Goal: Task Accomplishment & Management: Use online tool/utility

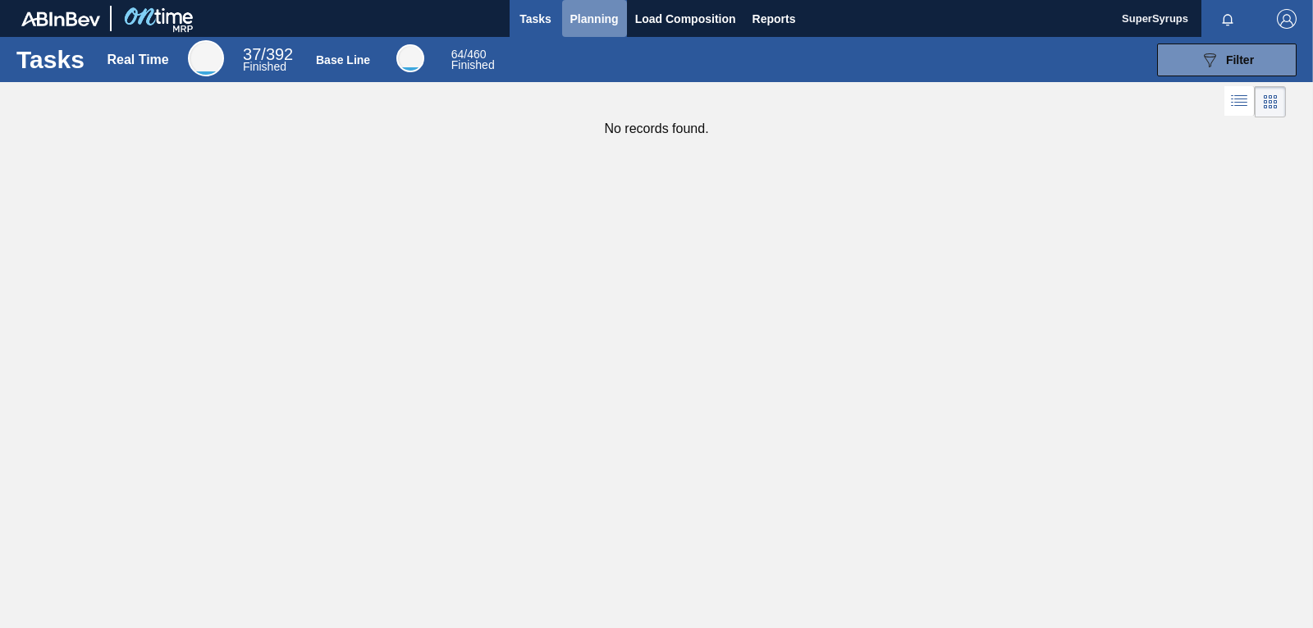
click at [584, 29] on button "Planning" at bounding box center [594, 18] width 65 height 37
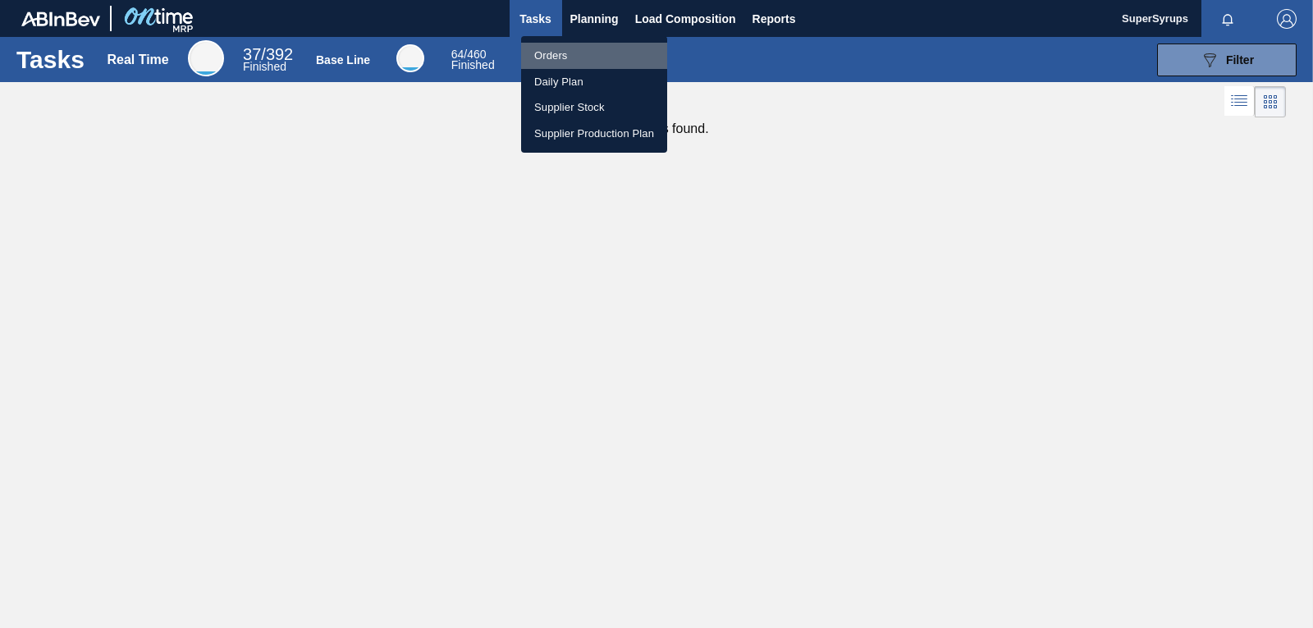
click at [587, 57] on li "Orders" at bounding box center [594, 56] width 146 height 26
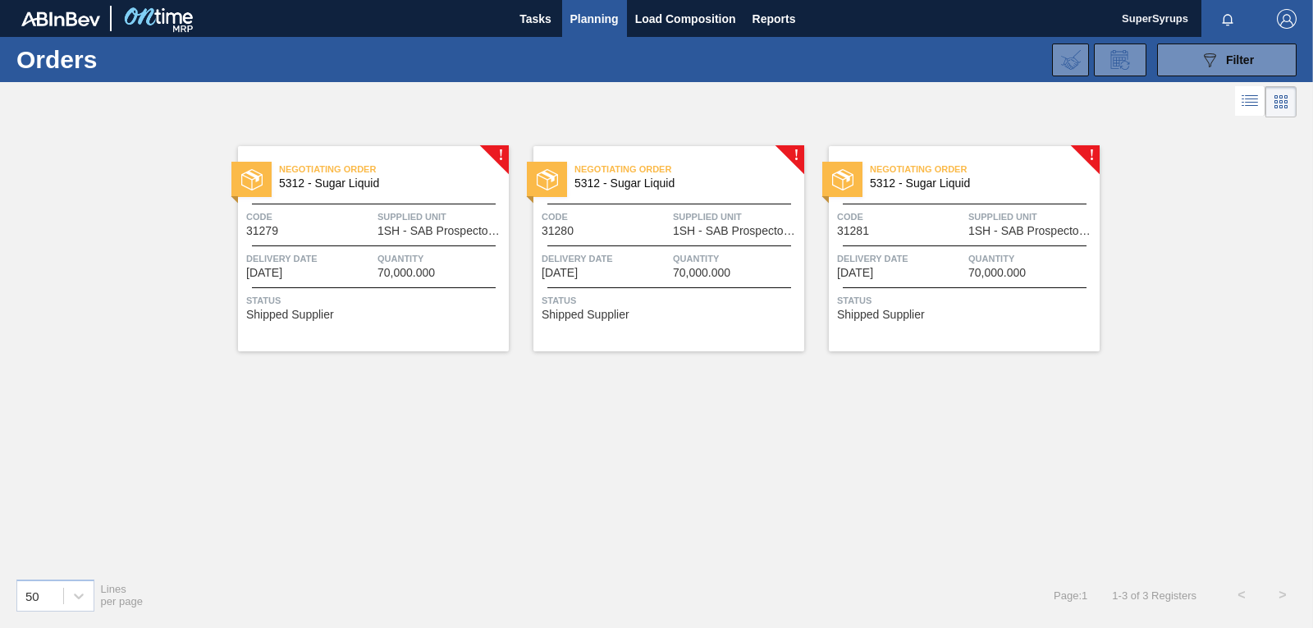
click at [482, 275] on div "Quantity 70,000.000" at bounding box center [441, 264] width 127 height 29
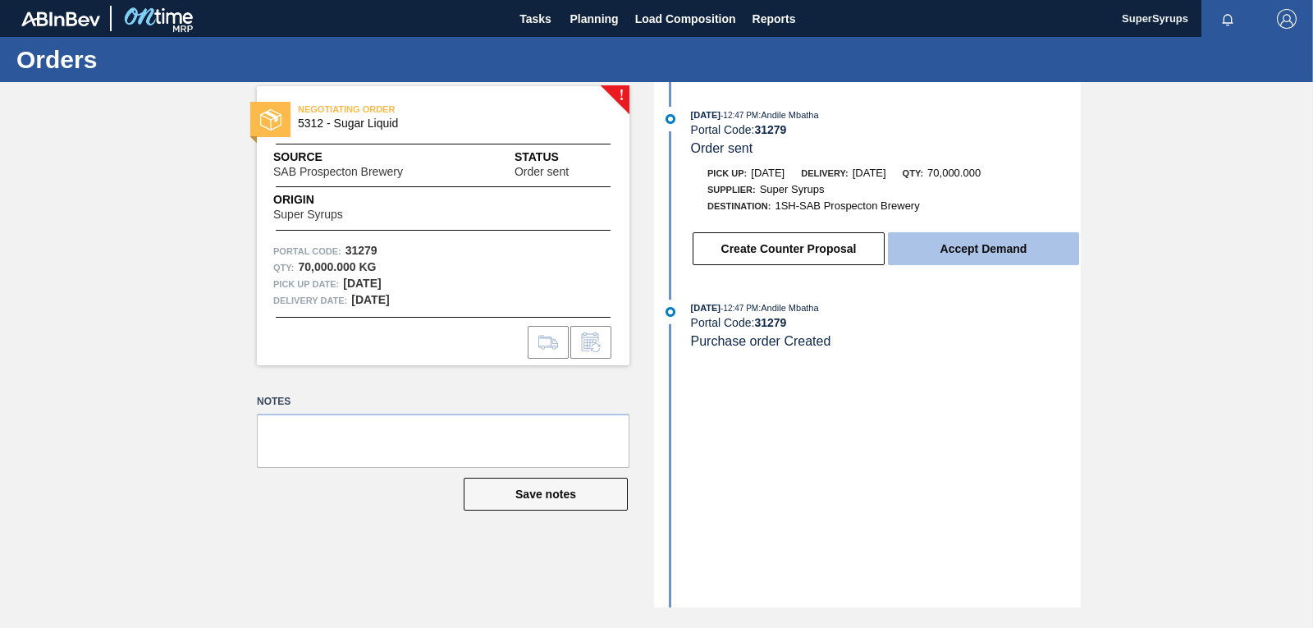
click at [1030, 238] on button "Accept Demand" at bounding box center [983, 248] width 191 height 33
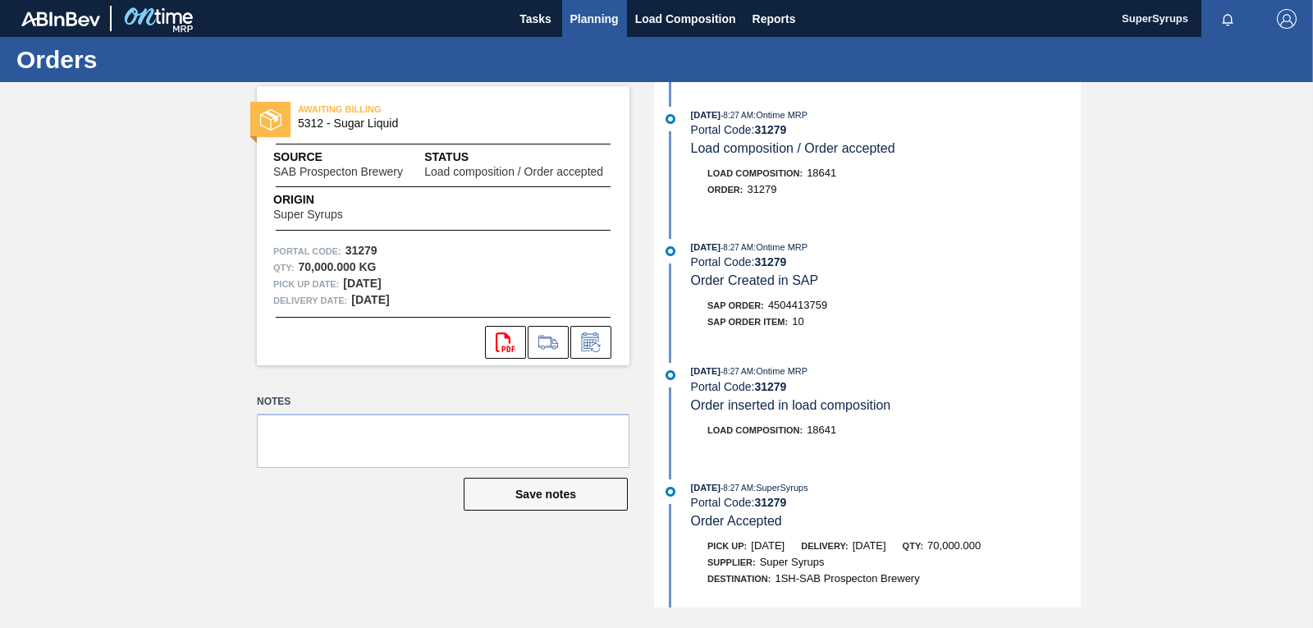
click at [572, 14] on span "Planning" at bounding box center [594, 19] width 48 height 20
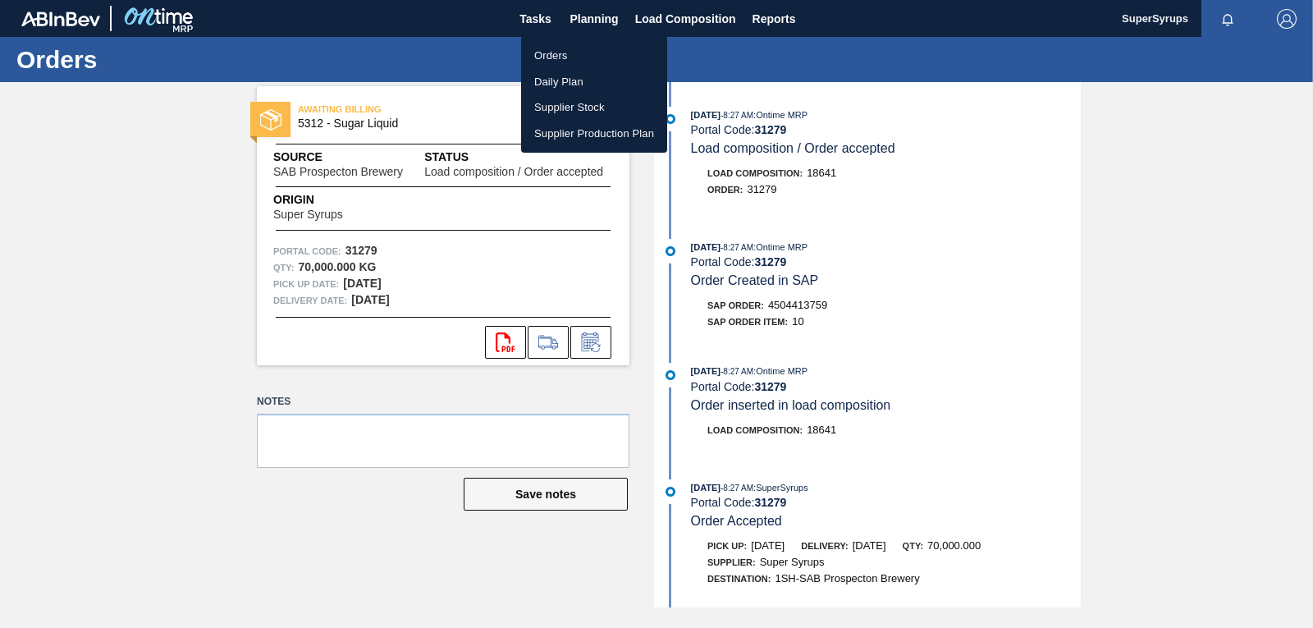
click at [584, 43] on li "Orders" at bounding box center [594, 56] width 146 height 26
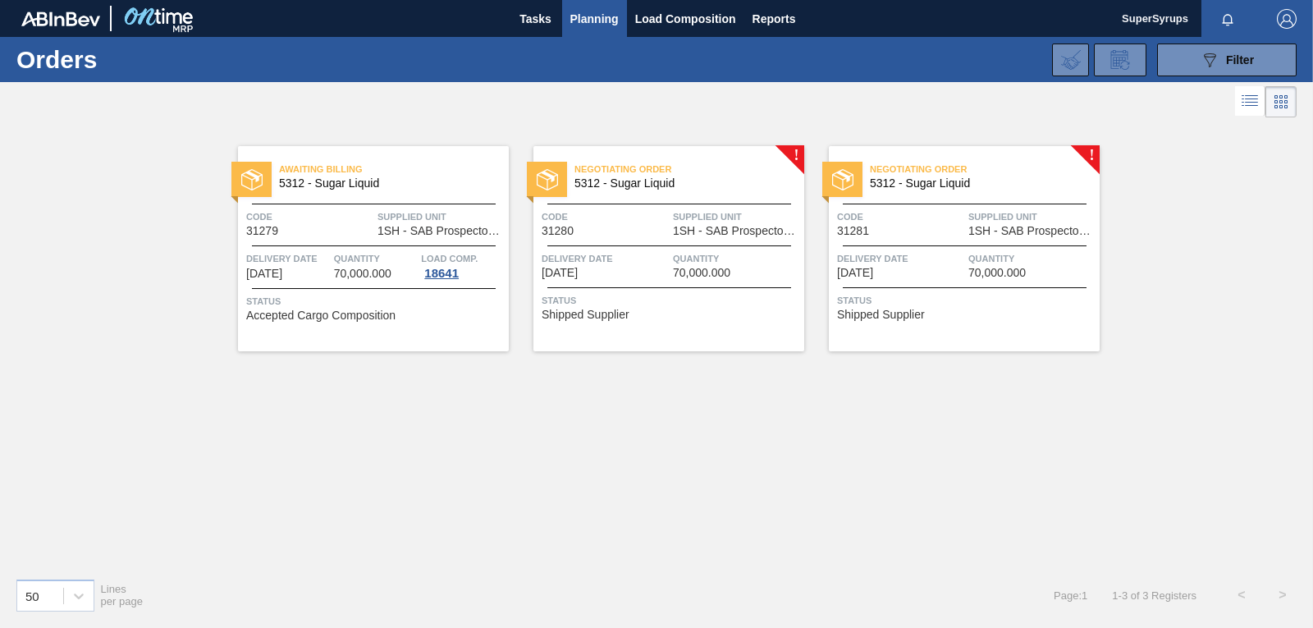
click at [737, 229] on span "1SH - SAB Prospecton Brewery" at bounding box center [736, 231] width 127 height 12
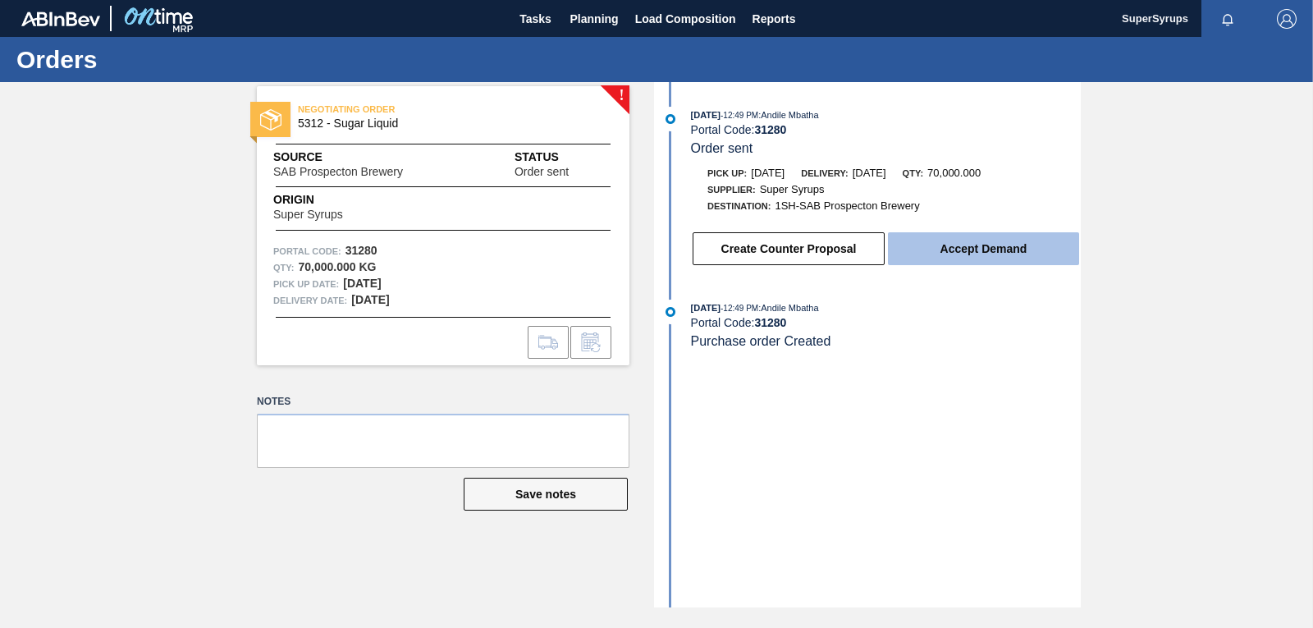
click at [974, 245] on button "Accept Demand" at bounding box center [983, 248] width 191 height 33
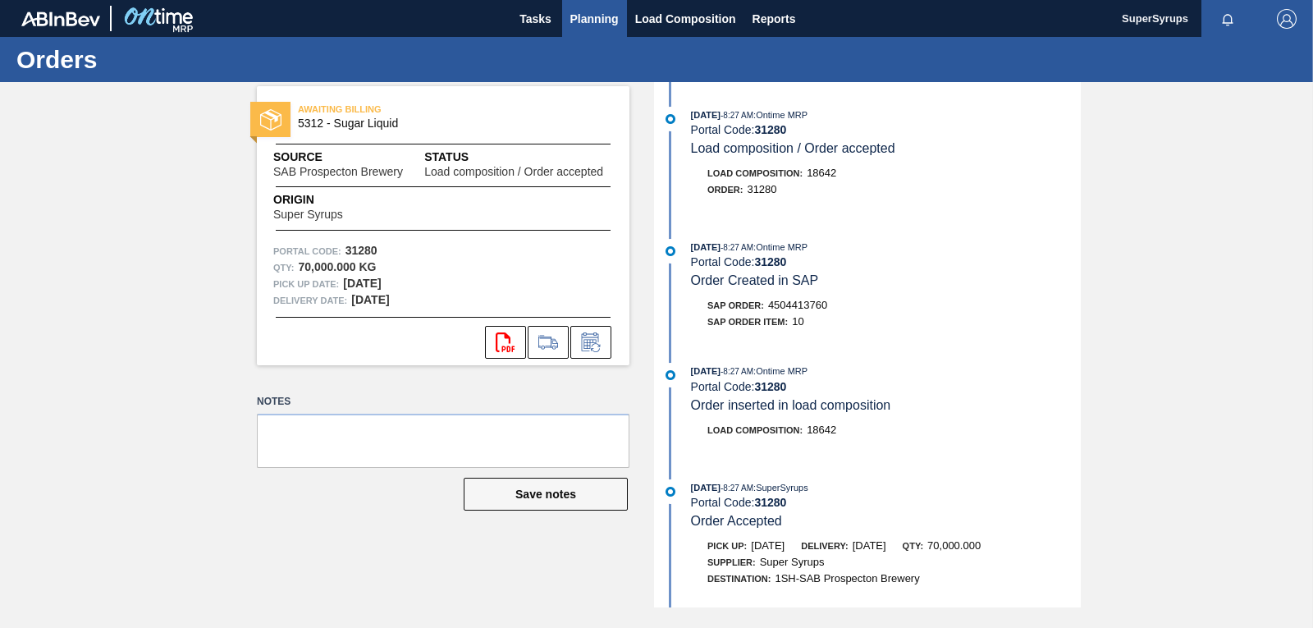
click at [598, 14] on span "Planning" at bounding box center [594, 19] width 48 height 20
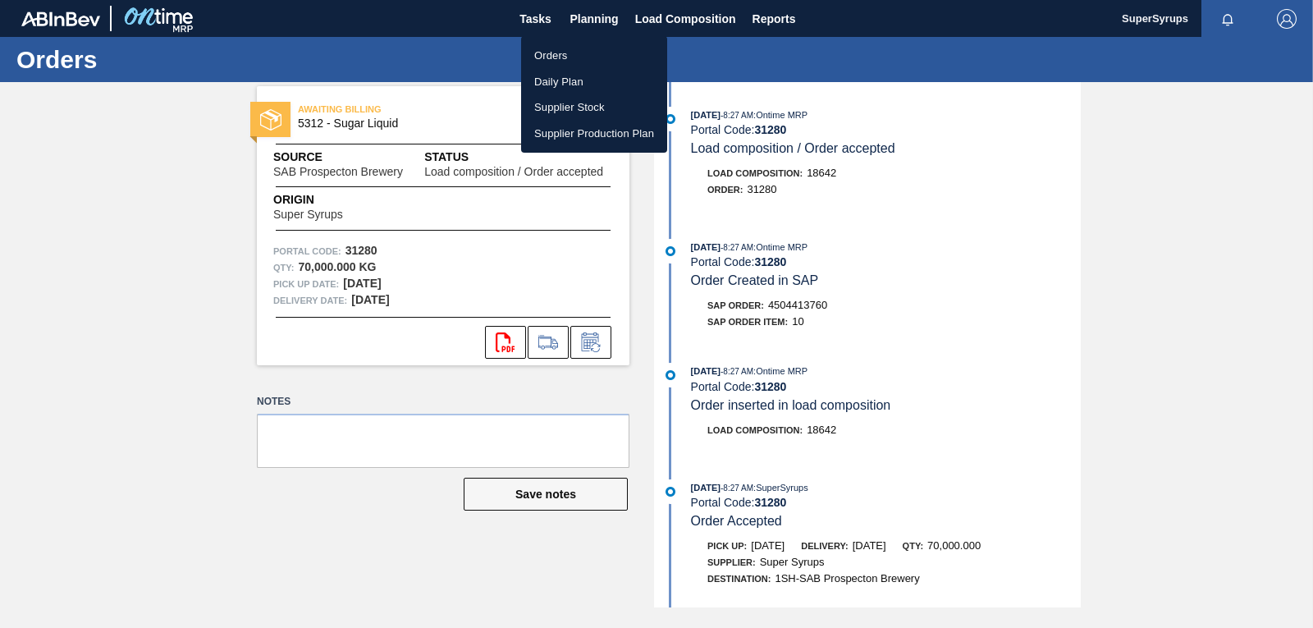
click at [594, 49] on li "Orders" at bounding box center [594, 56] width 146 height 26
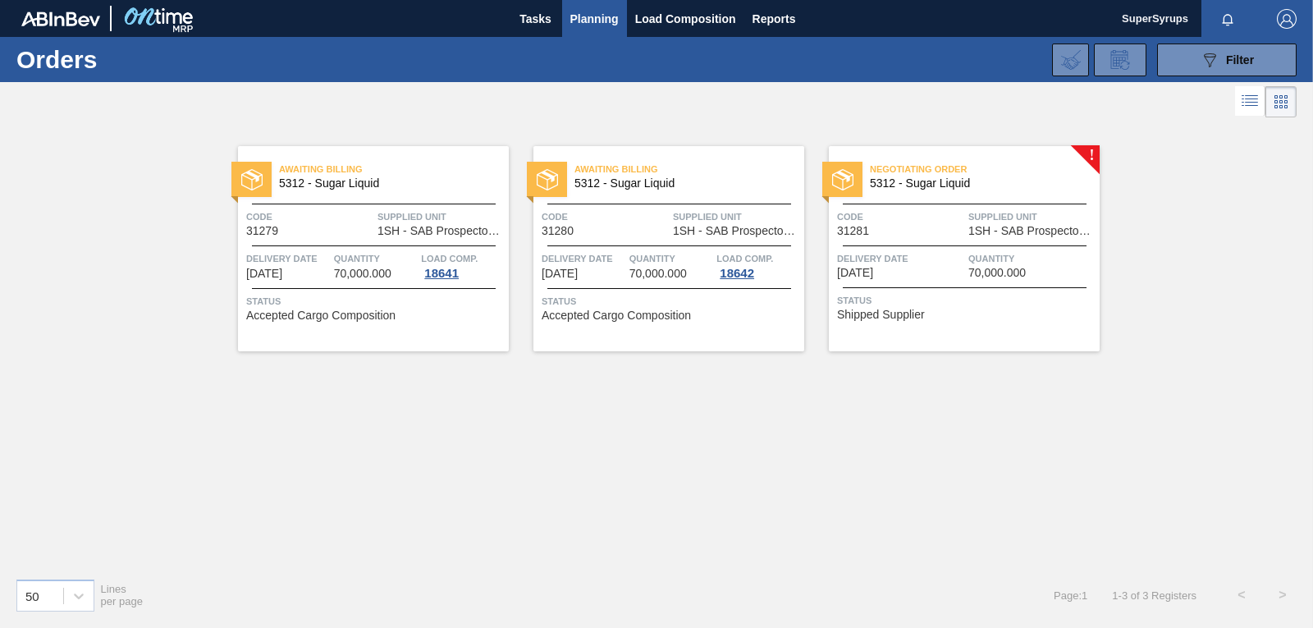
click at [852, 187] on img at bounding box center [842, 179] width 21 height 21
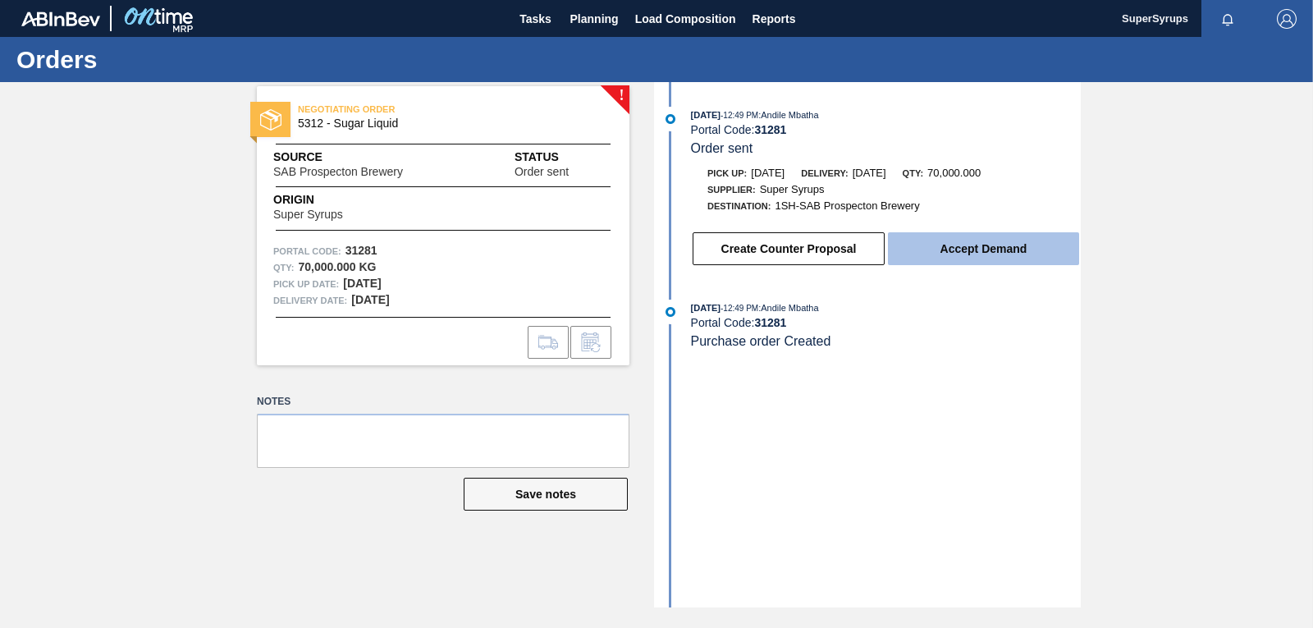
click at [914, 246] on button "Accept Demand" at bounding box center [983, 248] width 191 height 33
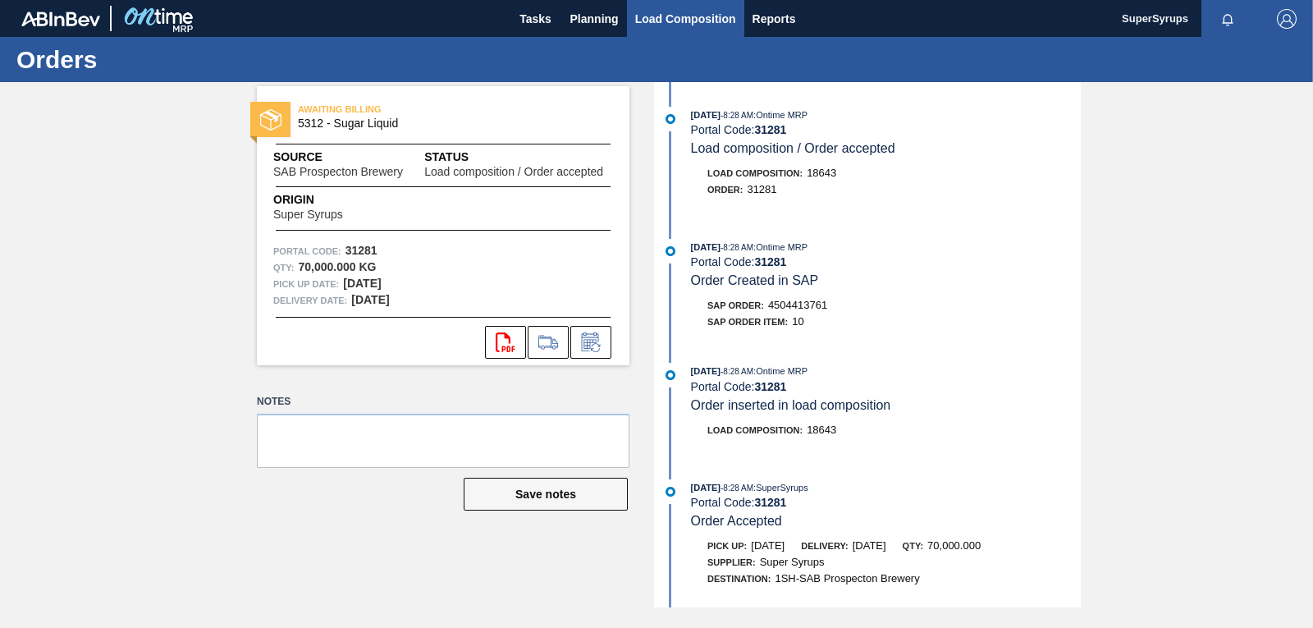
click at [690, 16] on span "Load Composition" at bounding box center [685, 19] width 101 height 20
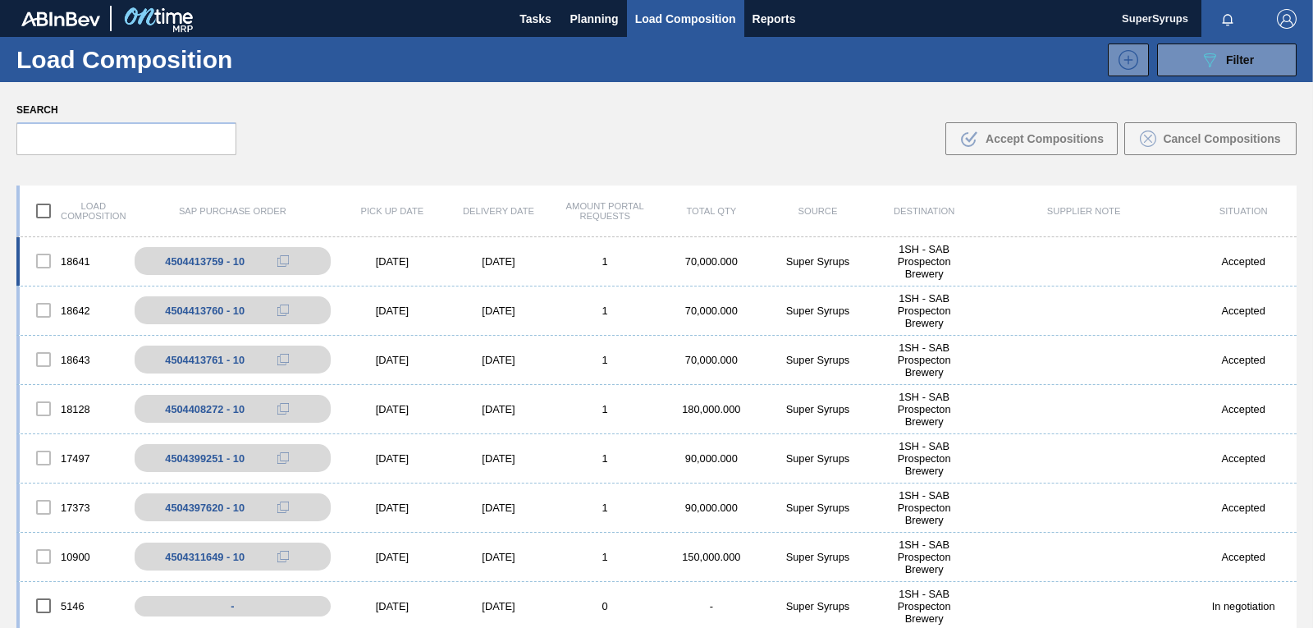
click at [412, 263] on div "[DATE]" at bounding box center [392, 261] width 107 height 12
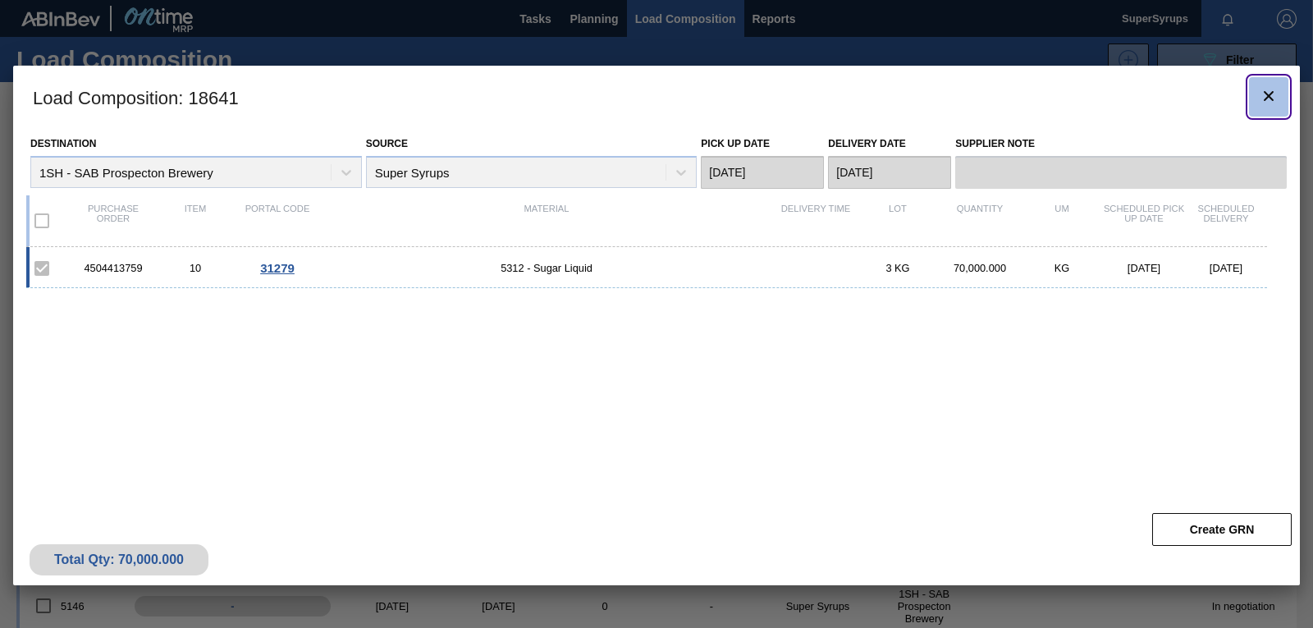
click at [1273, 99] on icon "botão de ícone" at bounding box center [1269, 96] width 10 height 10
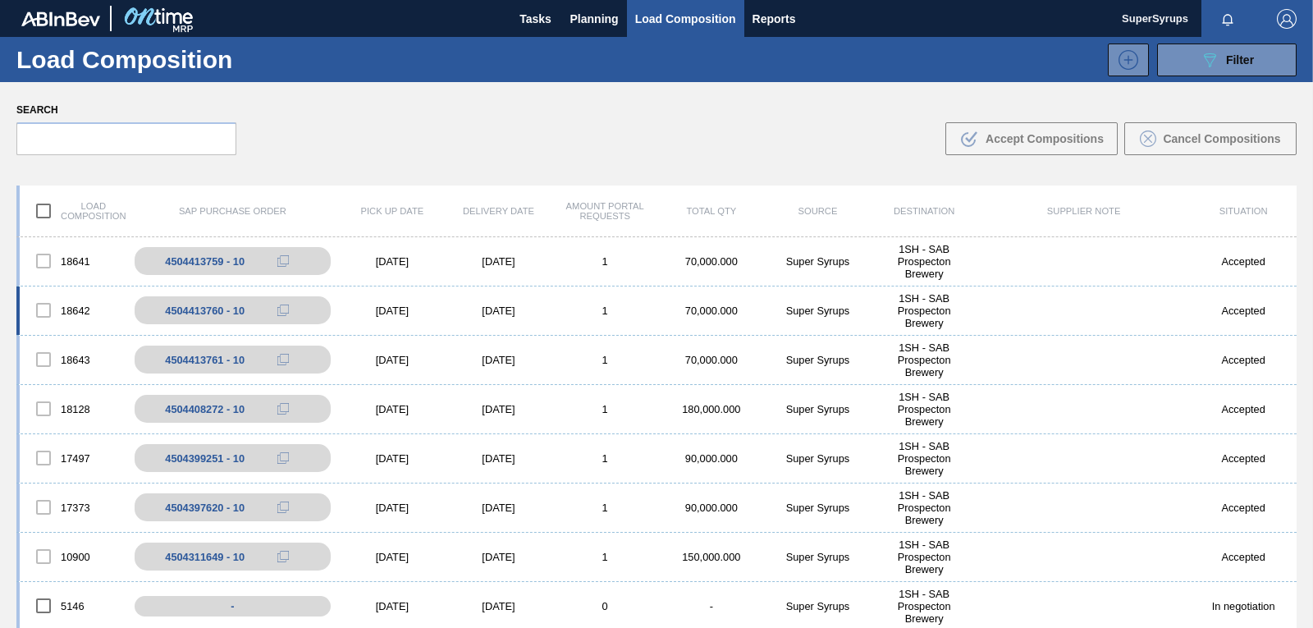
click at [499, 290] on div "18642 4504413760 - 10 [DATE] [DATE] 1 70,000.000 Super Syrups 1SH - SAB Prospec…" at bounding box center [656, 310] width 1280 height 49
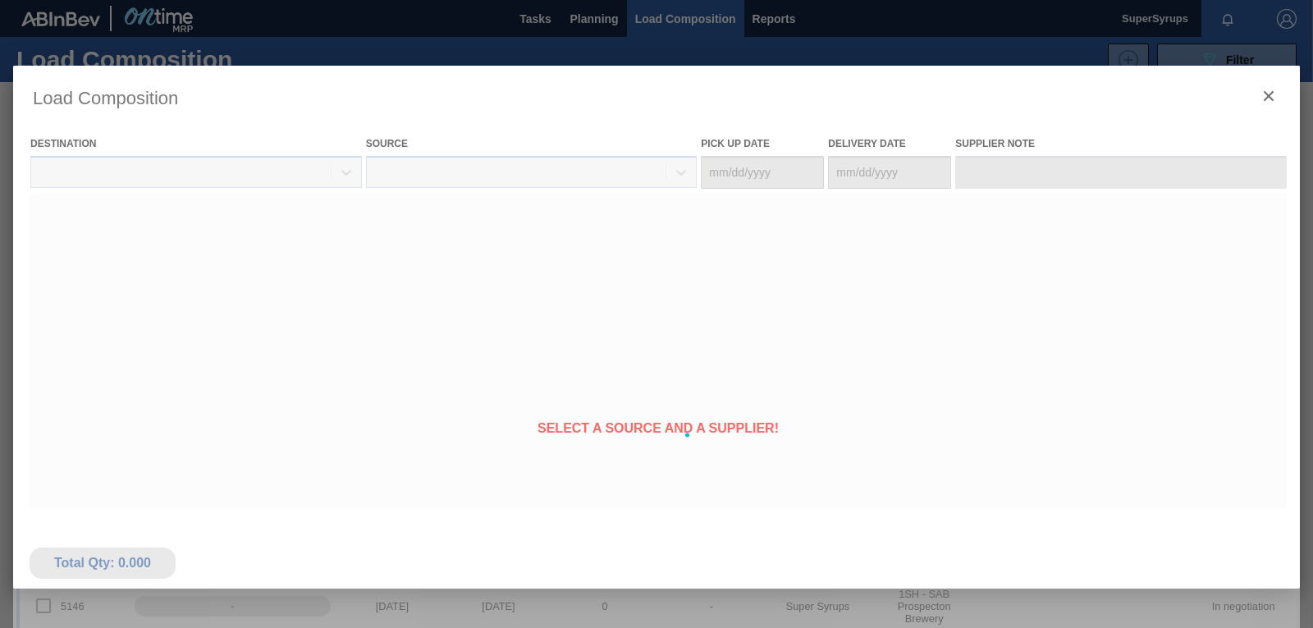
type Date "[DATE]"
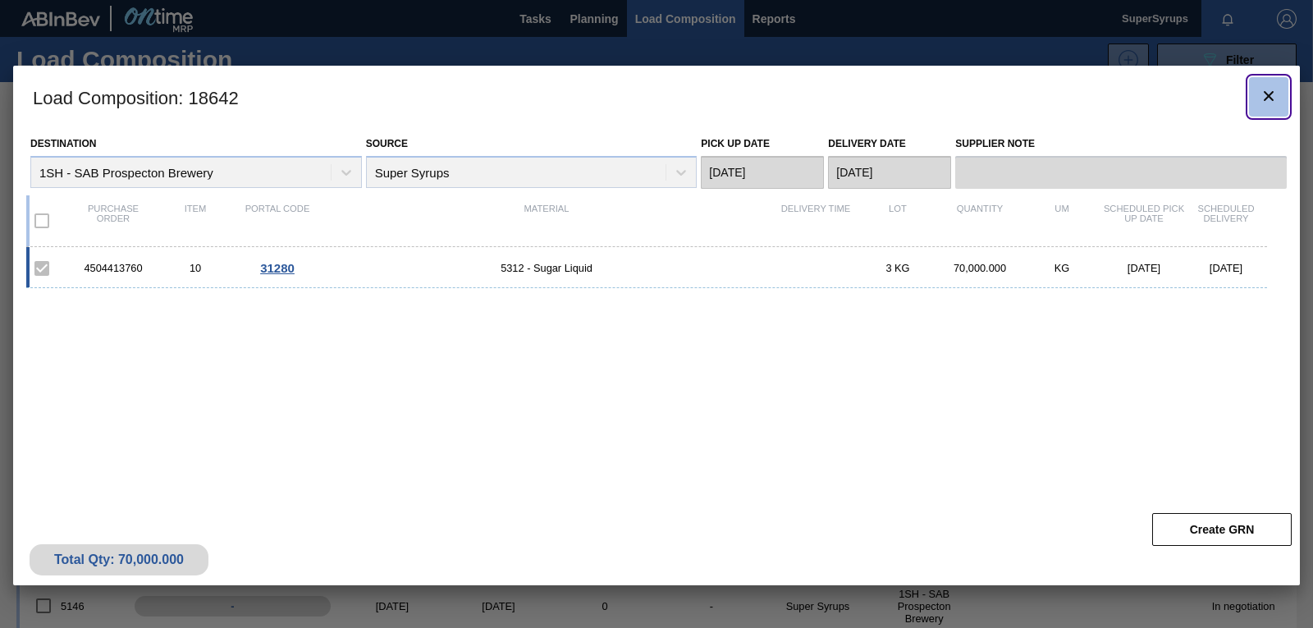
click at [1268, 98] on icon "botão de ícone" at bounding box center [1269, 96] width 20 height 20
